Goal: Navigation & Orientation: Find specific page/section

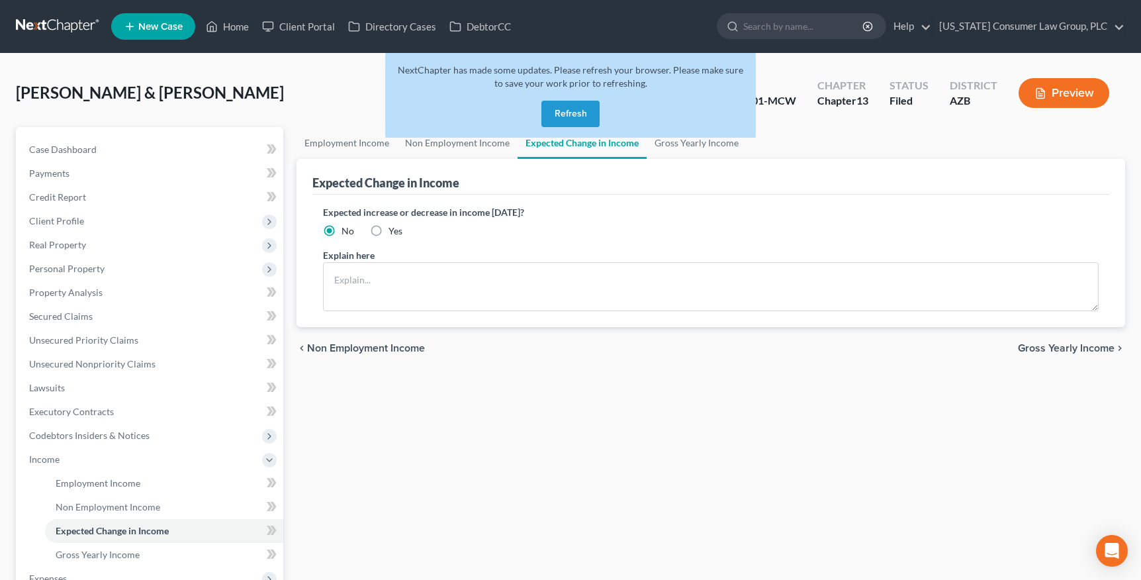
scroll to position [230, 0]
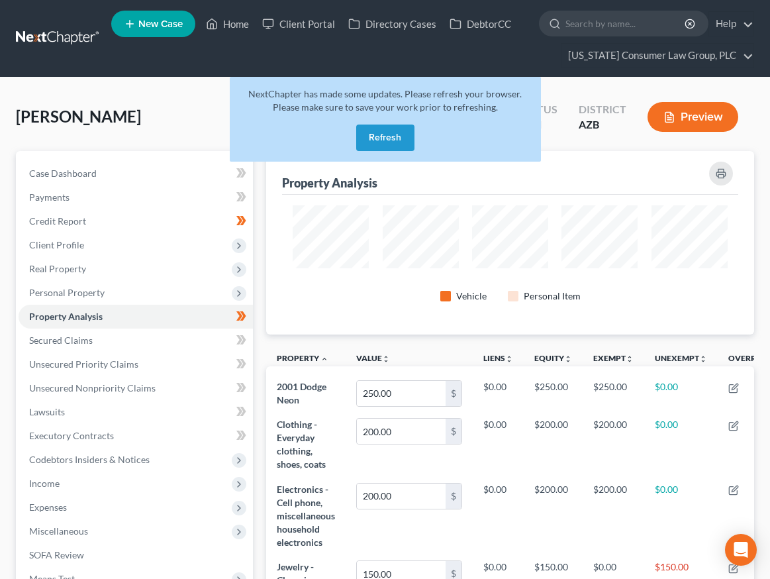
click at [65, 43] on link at bounding box center [58, 38] width 85 height 24
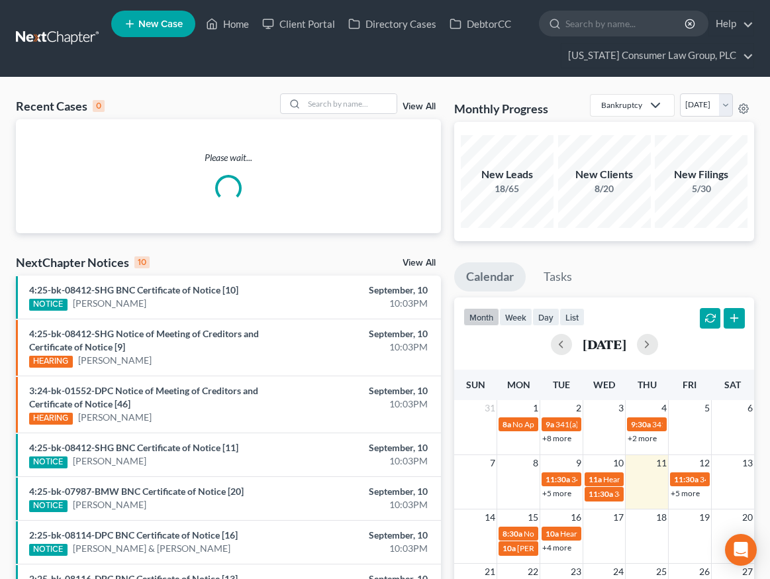
click at [58, 33] on link at bounding box center [58, 38] width 85 height 24
click at [724, 102] on select "September 2025 August 2025 July 2025 June 2025 May 2025 April 2025 March 2025 F…" at bounding box center [706, 104] width 53 height 23
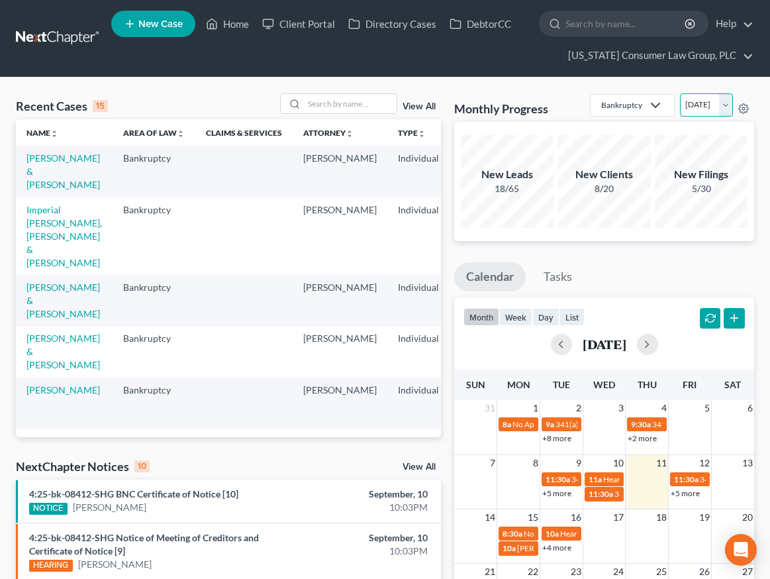
select select "1"
click at [680, 93] on select "September 2025 August 2025 July 2025 June 2025 May 2025 April 2025 March 2025 F…" at bounding box center [706, 104] width 53 height 23
